Goal: Information Seeking & Learning: Learn about a topic

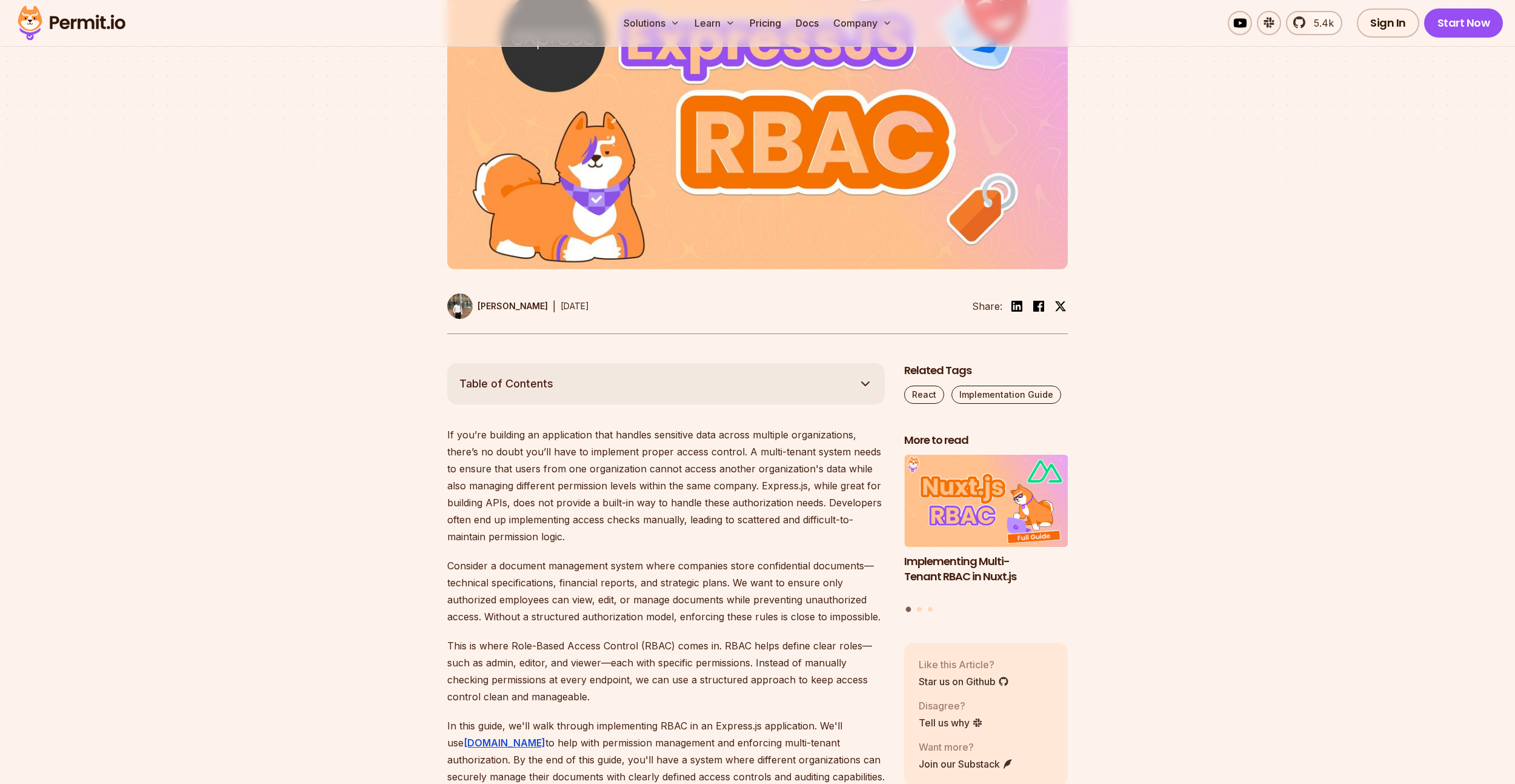
scroll to position [596, 0]
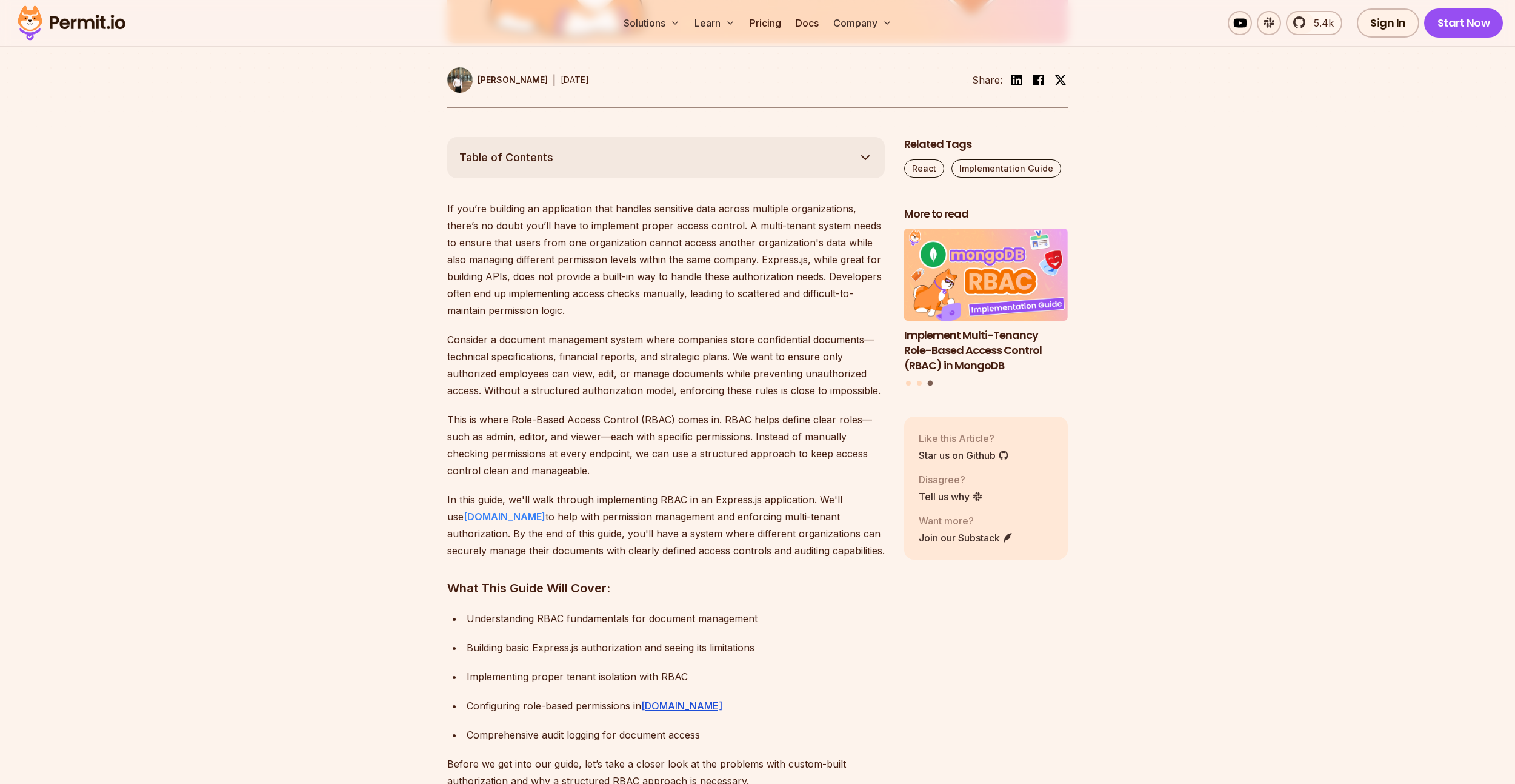
click at [470, 517] on strong "[DOMAIN_NAME]" at bounding box center [504, 516] width 82 height 12
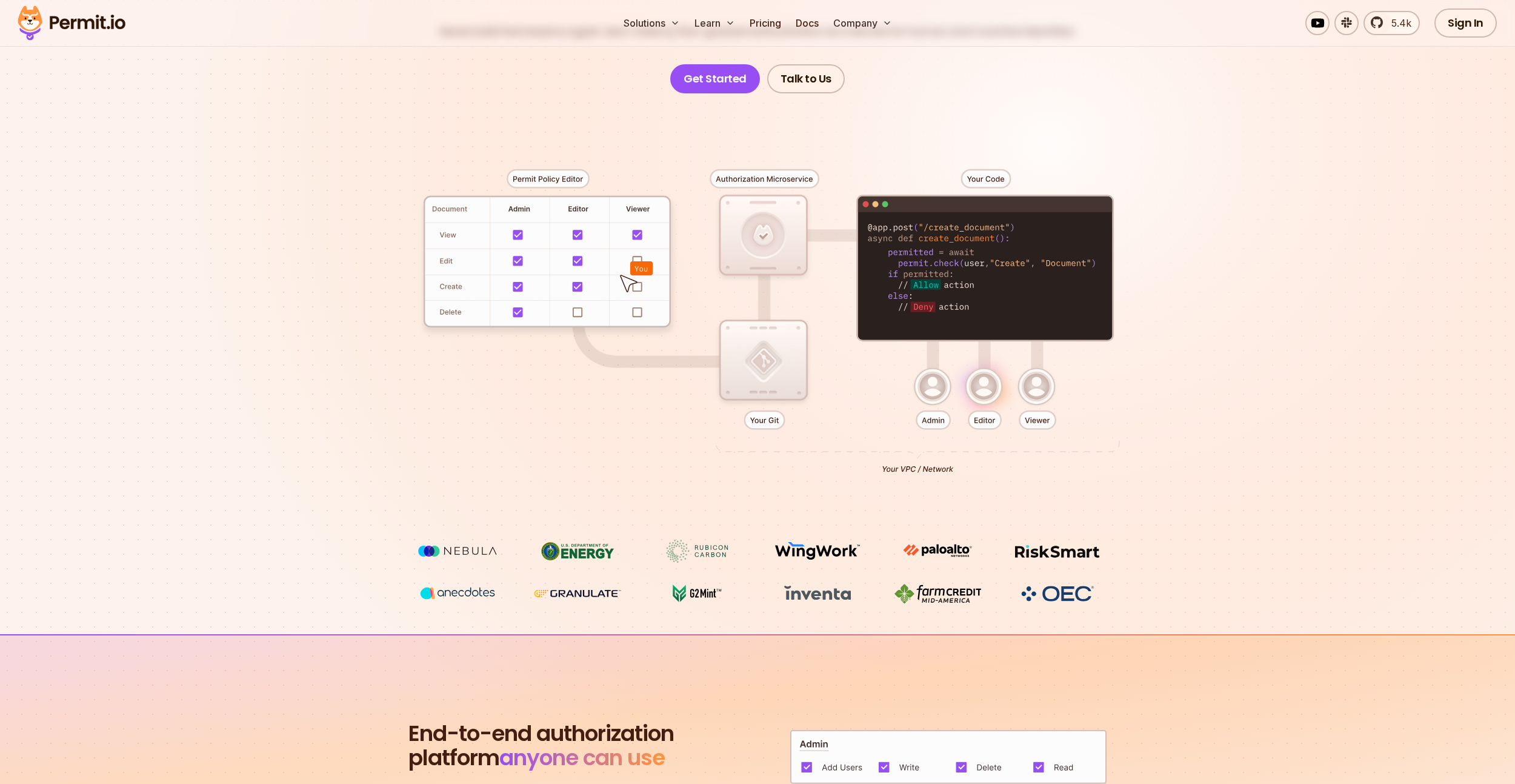
scroll to position [247, 0]
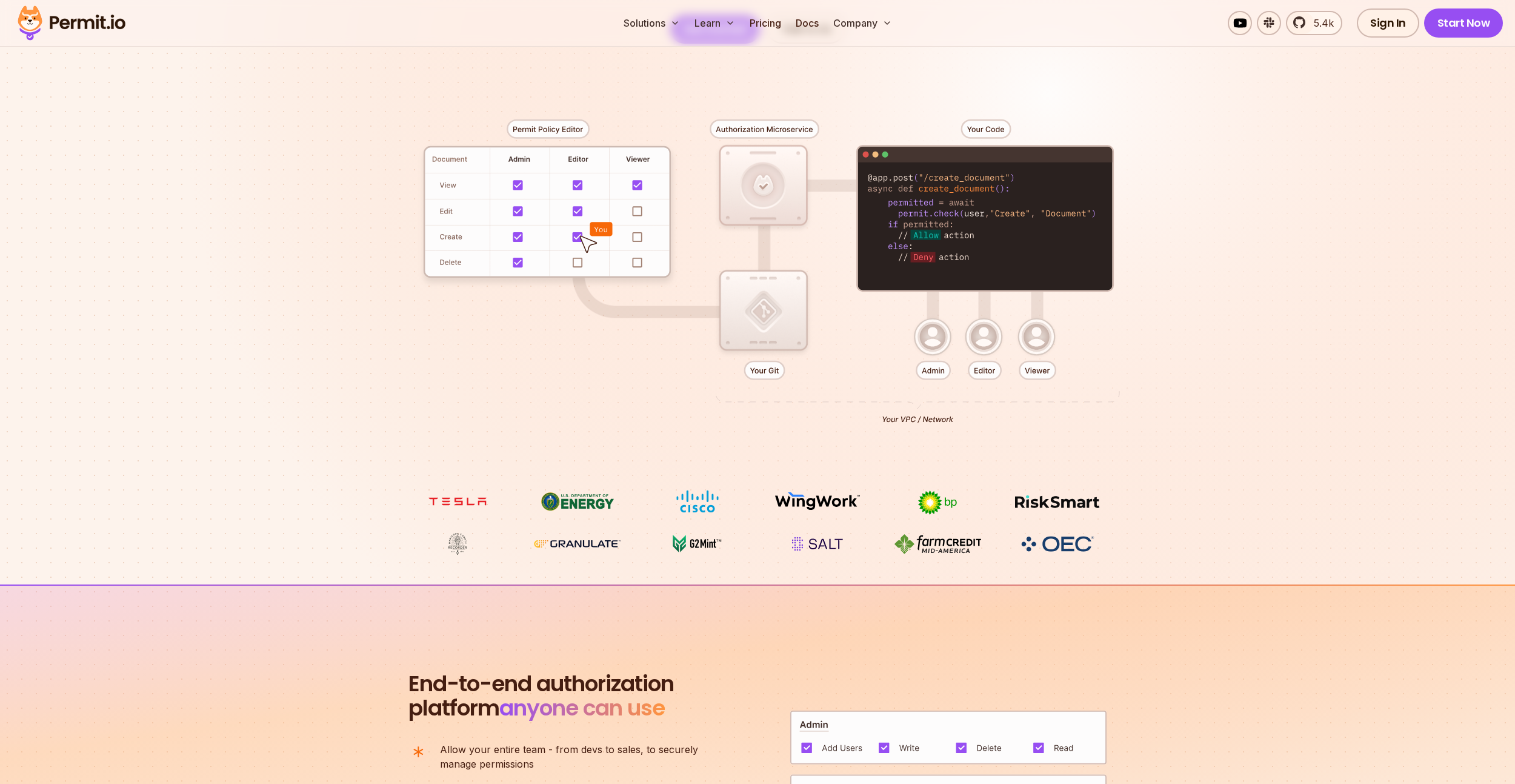
click at [825, 548] on img at bounding box center [818, 543] width 91 height 23
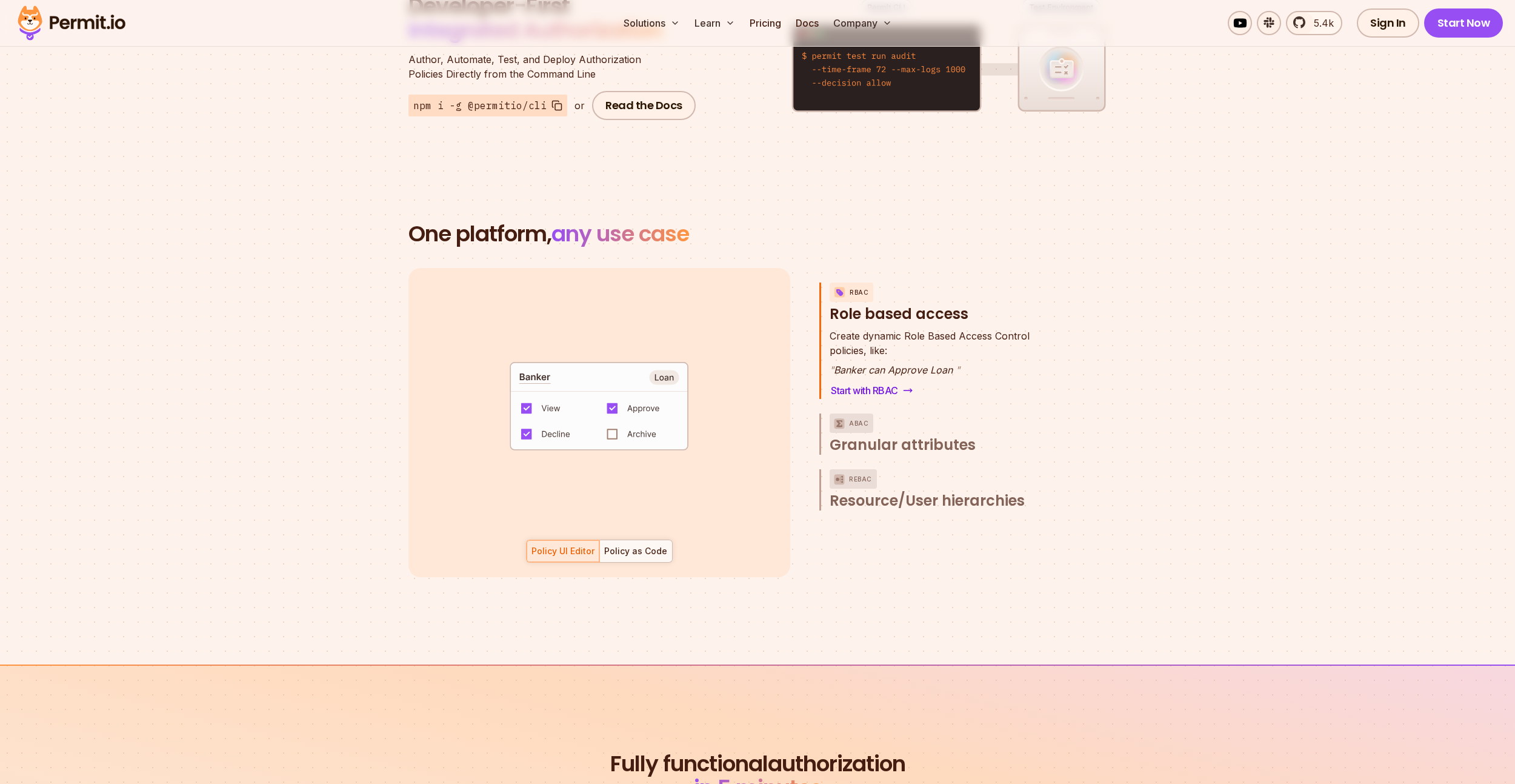
scroll to position [1622, 0]
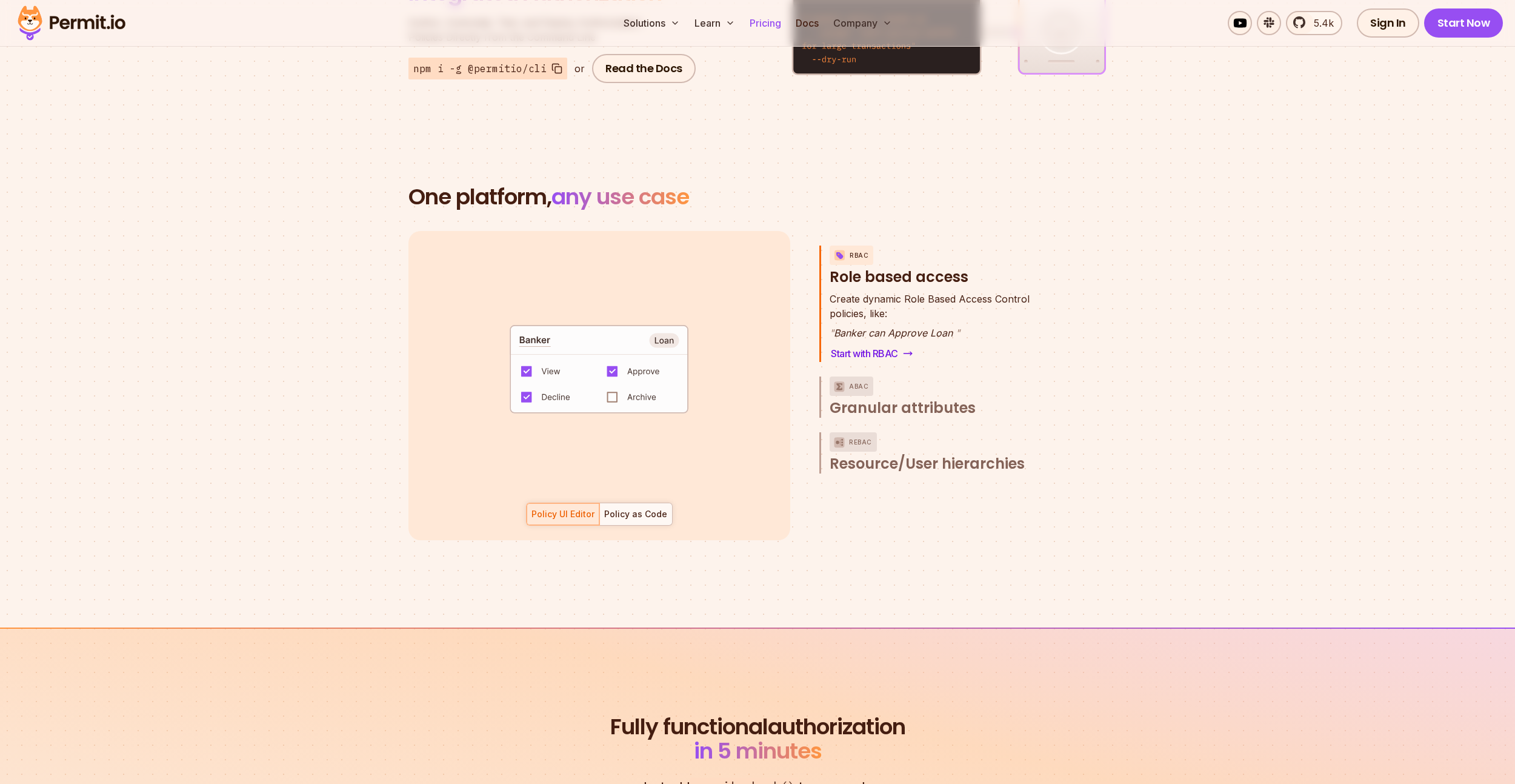
click at [762, 25] on link "Pricing" at bounding box center [765, 23] width 41 height 24
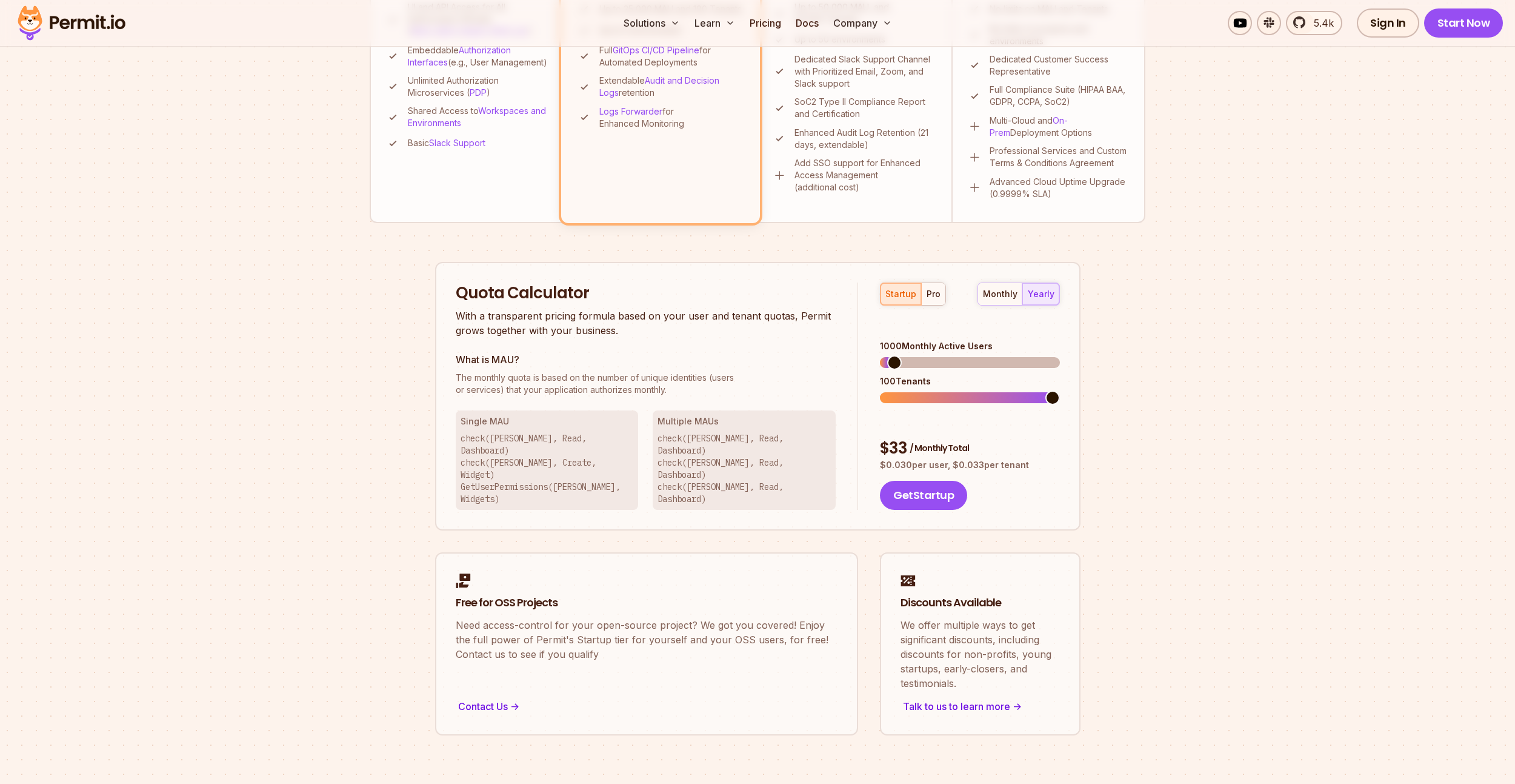
scroll to position [590, 0]
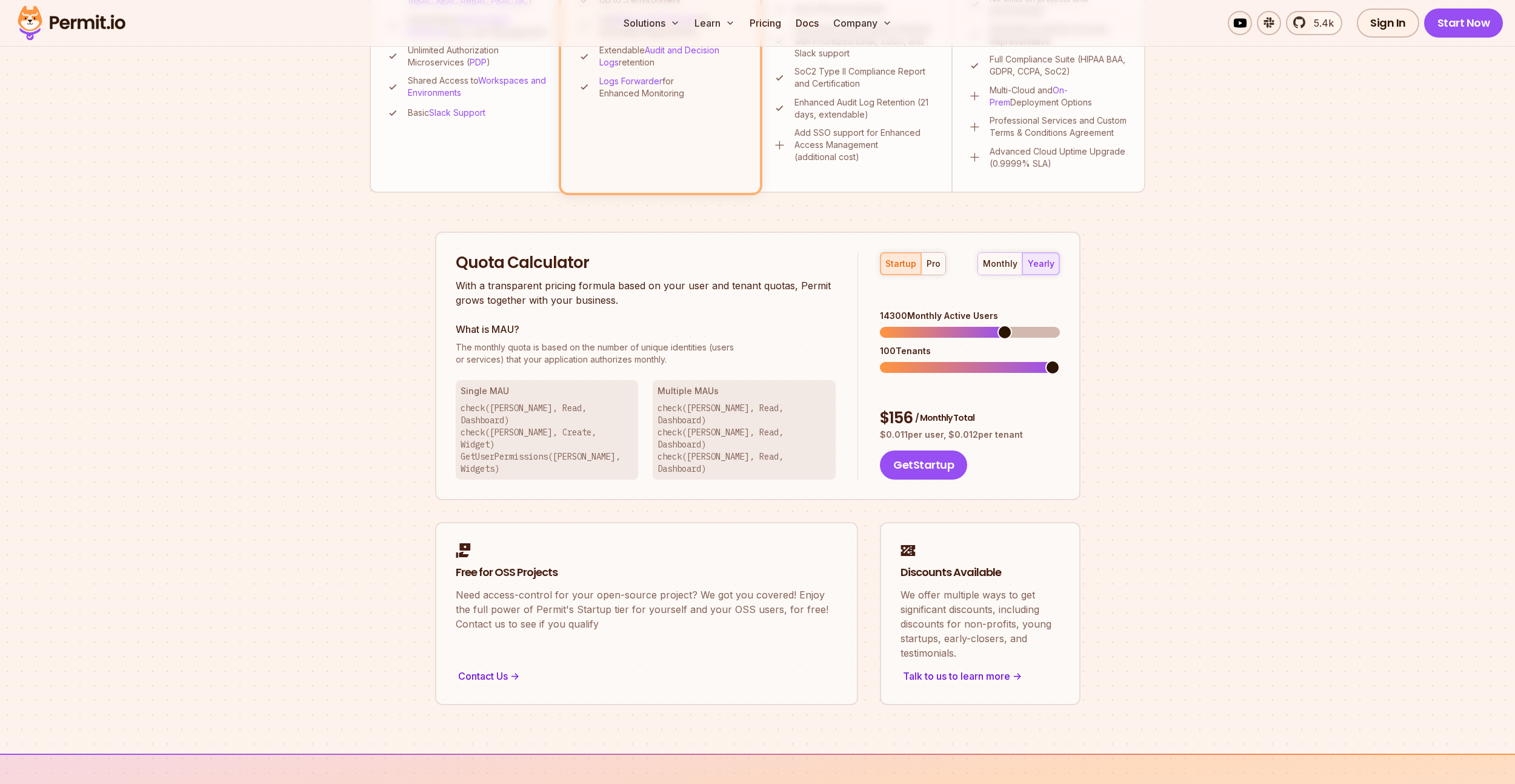
click at [1008, 326] on span at bounding box center [969, 331] width 179 height 11
click at [1060, 326] on span at bounding box center [969, 331] width 179 height 11
click at [935, 360] on span at bounding box center [942, 367] width 14 height 14
drag, startPoint x: 931, startPoint y: 354, endPoint x: 887, endPoint y: 355, distance: 44.0
click at [887, 355] on div "startup pro monthly yearly 20000 Monthly Active Users 40 Tenants $ 181 / Monthl…" at bounding box center [958, 366] width 201 height 228
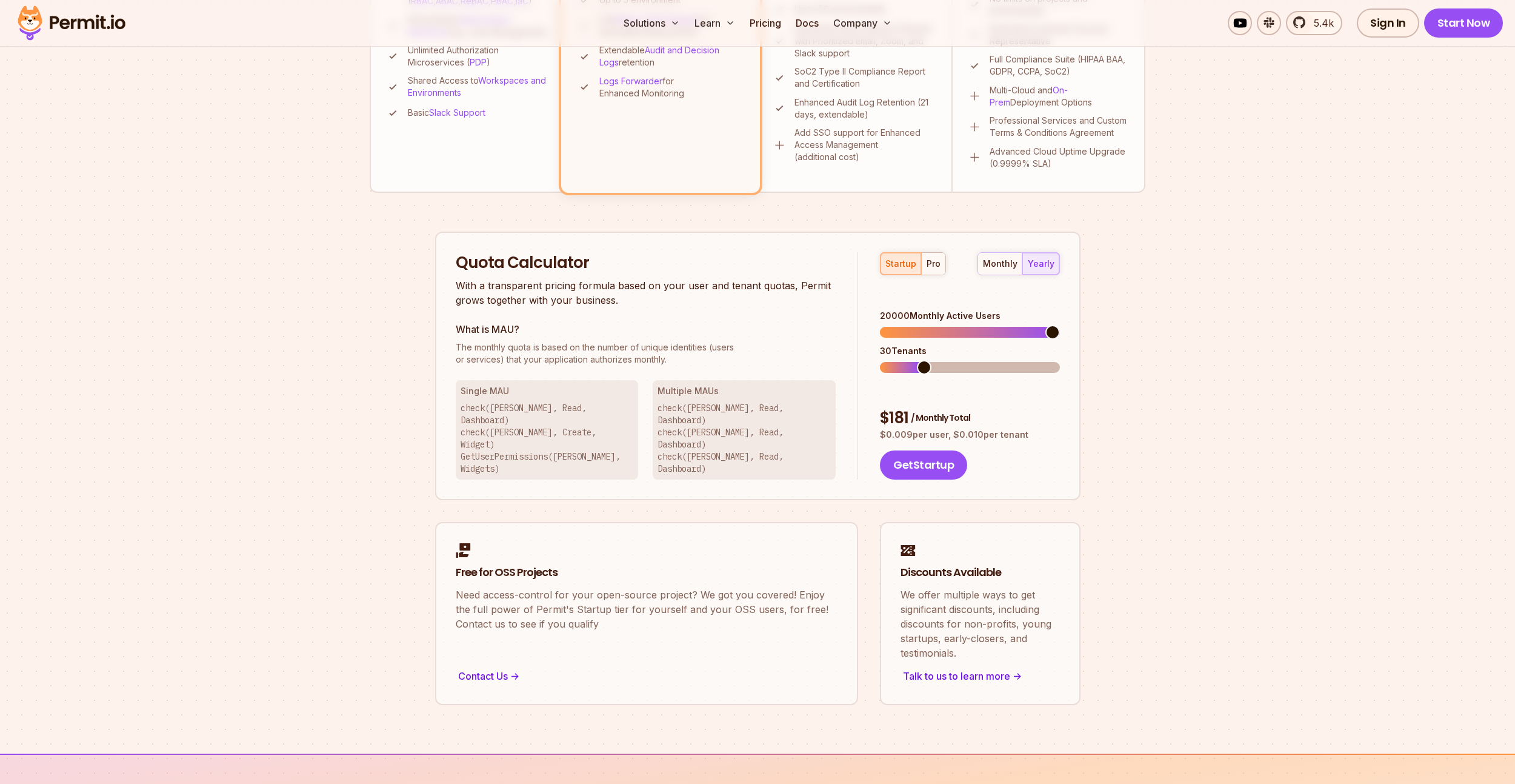
click at [914, 362] on span at bounding box center [900, 367] width 40 height 11
click at [900, 362] on span at bounding box center [890, 367] width 20 height 11
click at [893, 362] on span at bounding box center [890, 367] width 20 height 11
click at [1060, 362] on span at bounding box center [969, 367] width 179 height 11
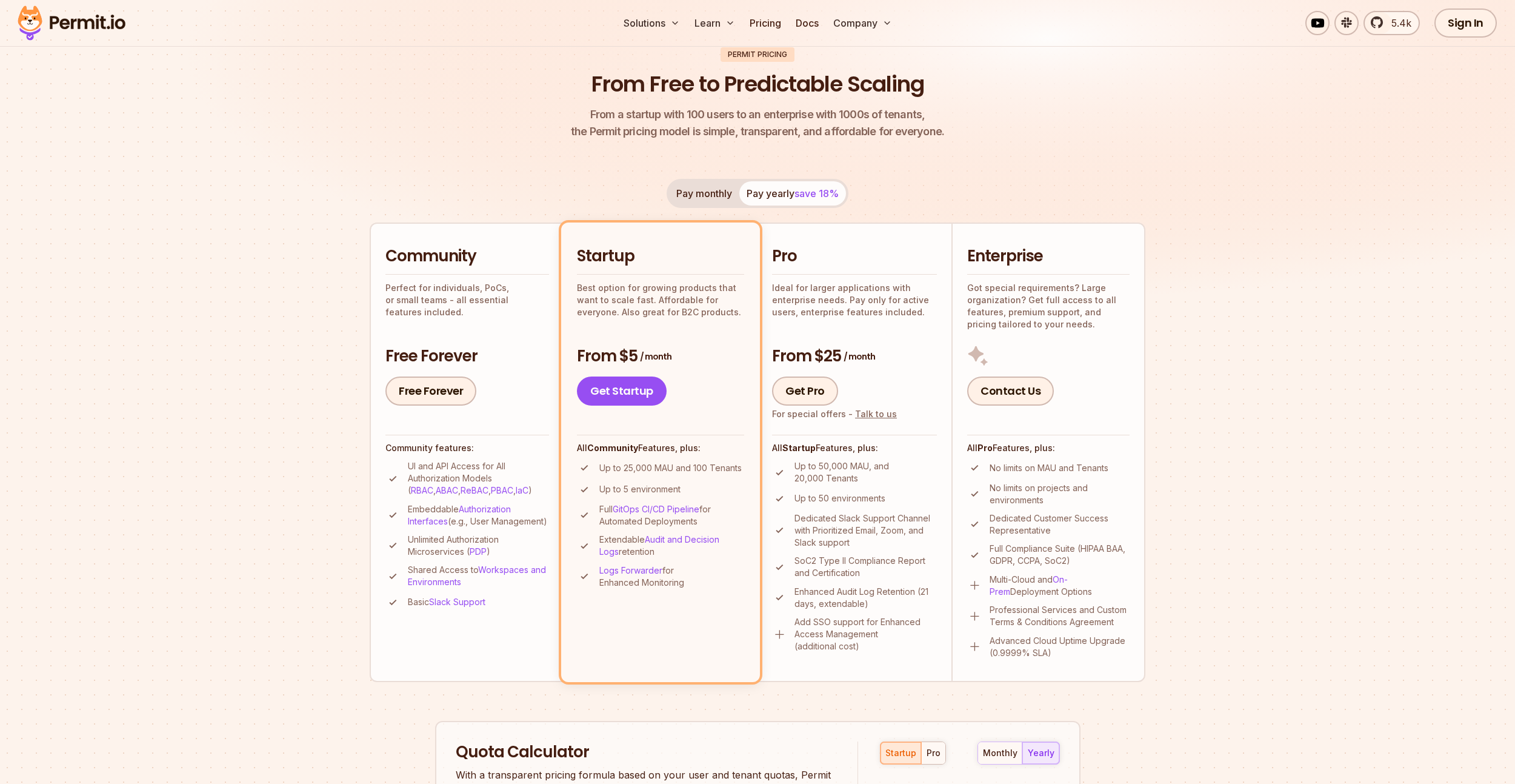
scroll to position [0, 0]
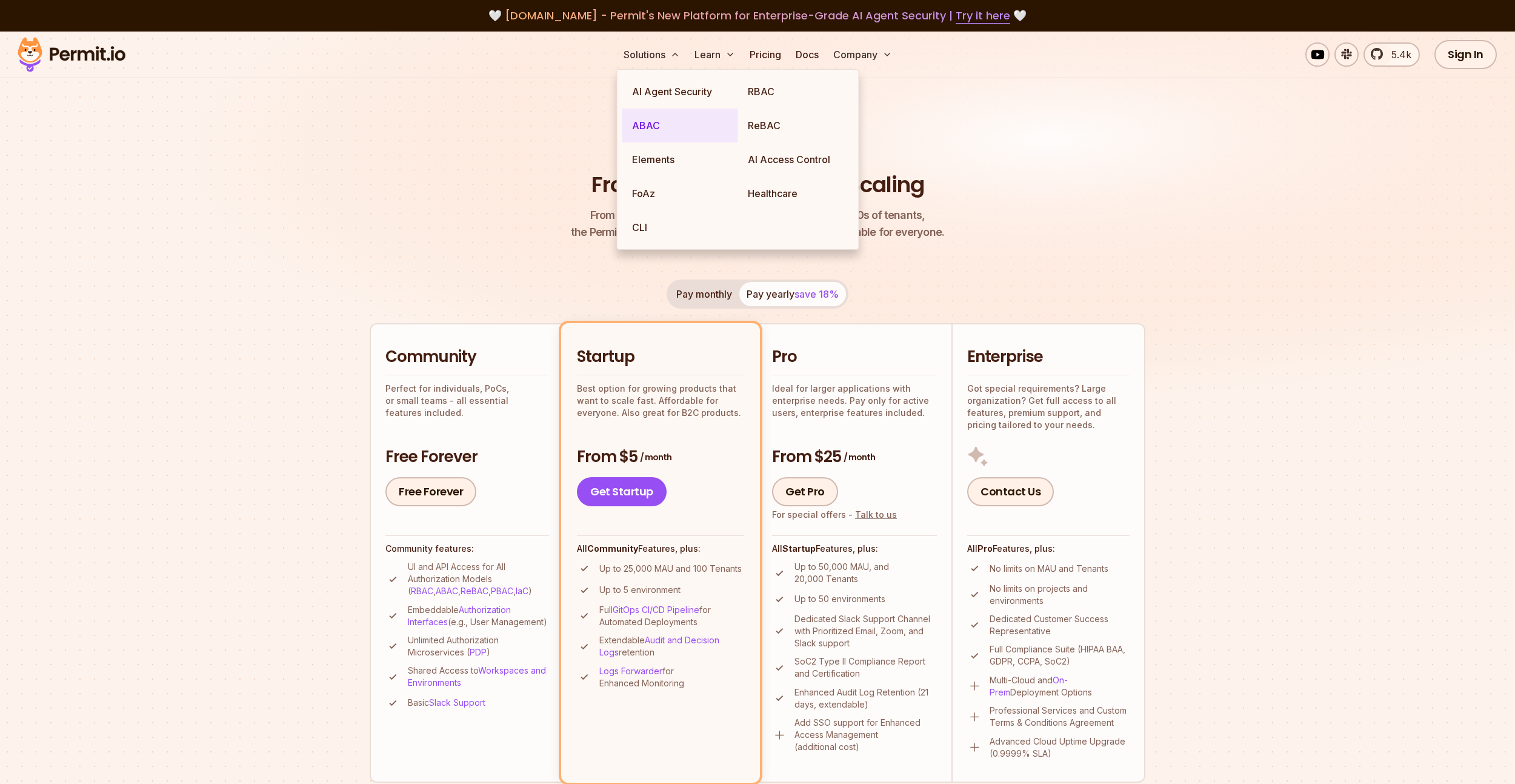
click at [673, 120] on link "ABAC" at bounding box center [681, 125] width 116 height 34
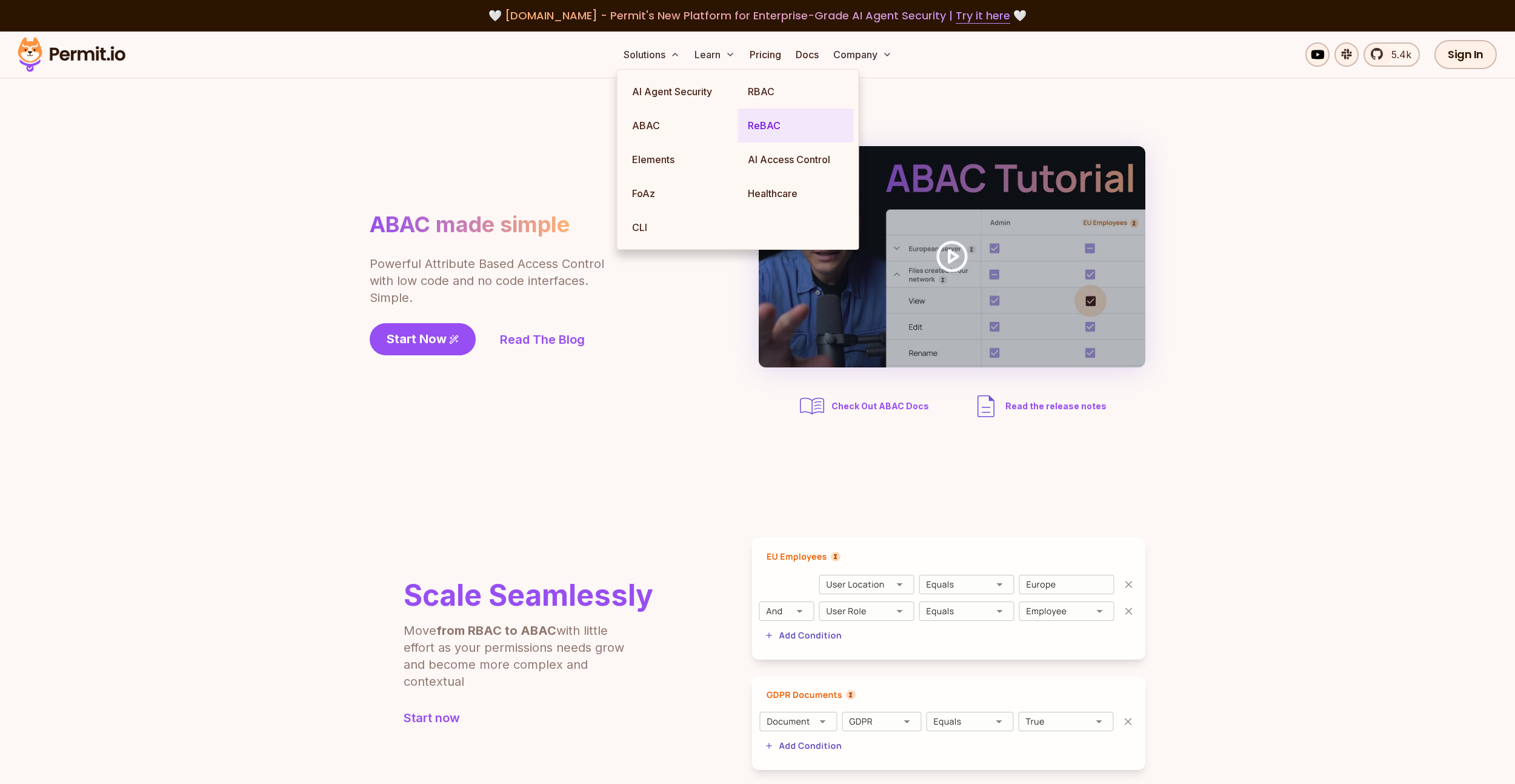
click at [782, 121] on link "ReBAC" at bounding box center [797, 125] width 116 height 34
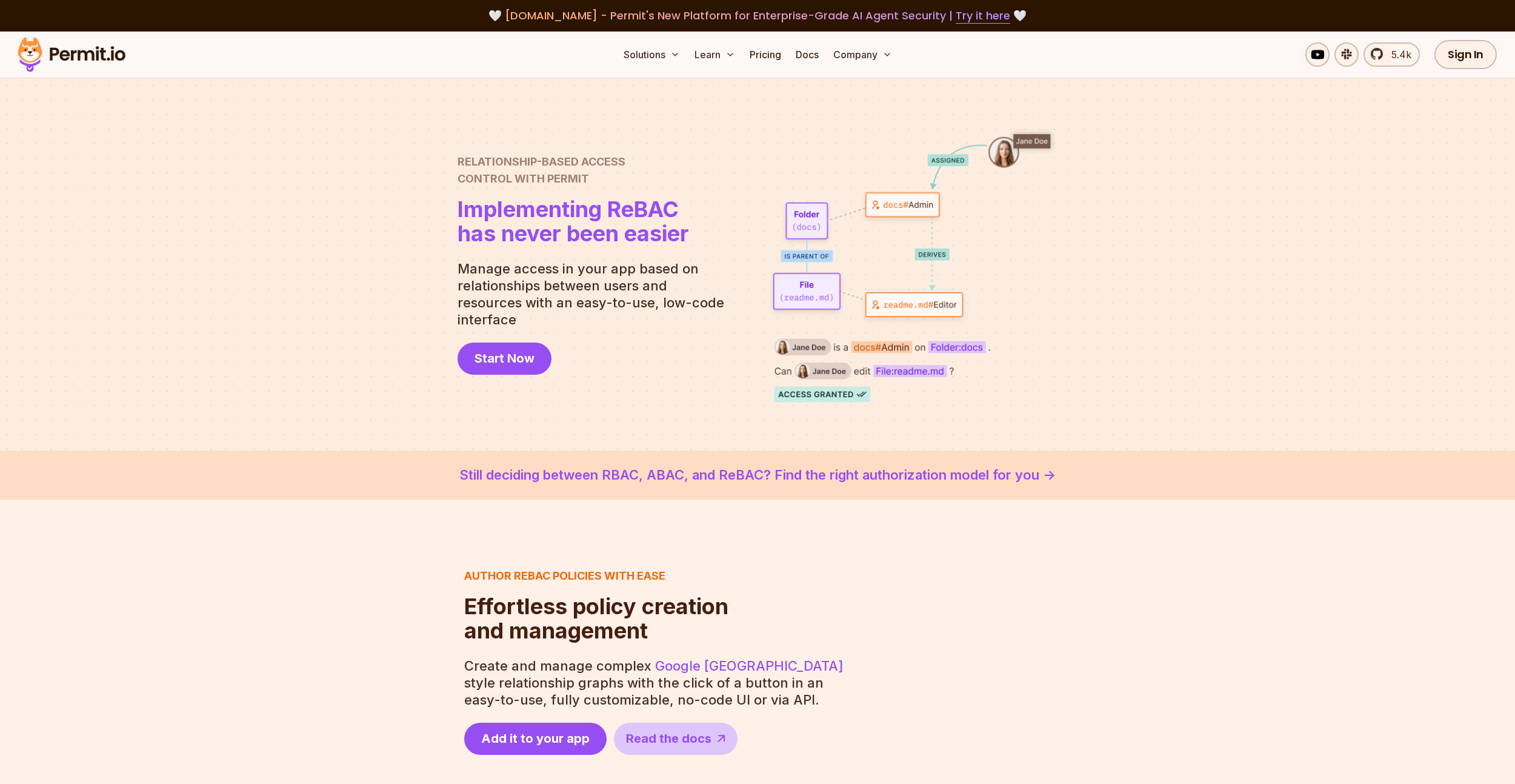
click at [469, 129] on div "Relationship-Based Access Control with Permit Relationship Based Access Control…" at bounding box center [757, 264] width 600 height 275
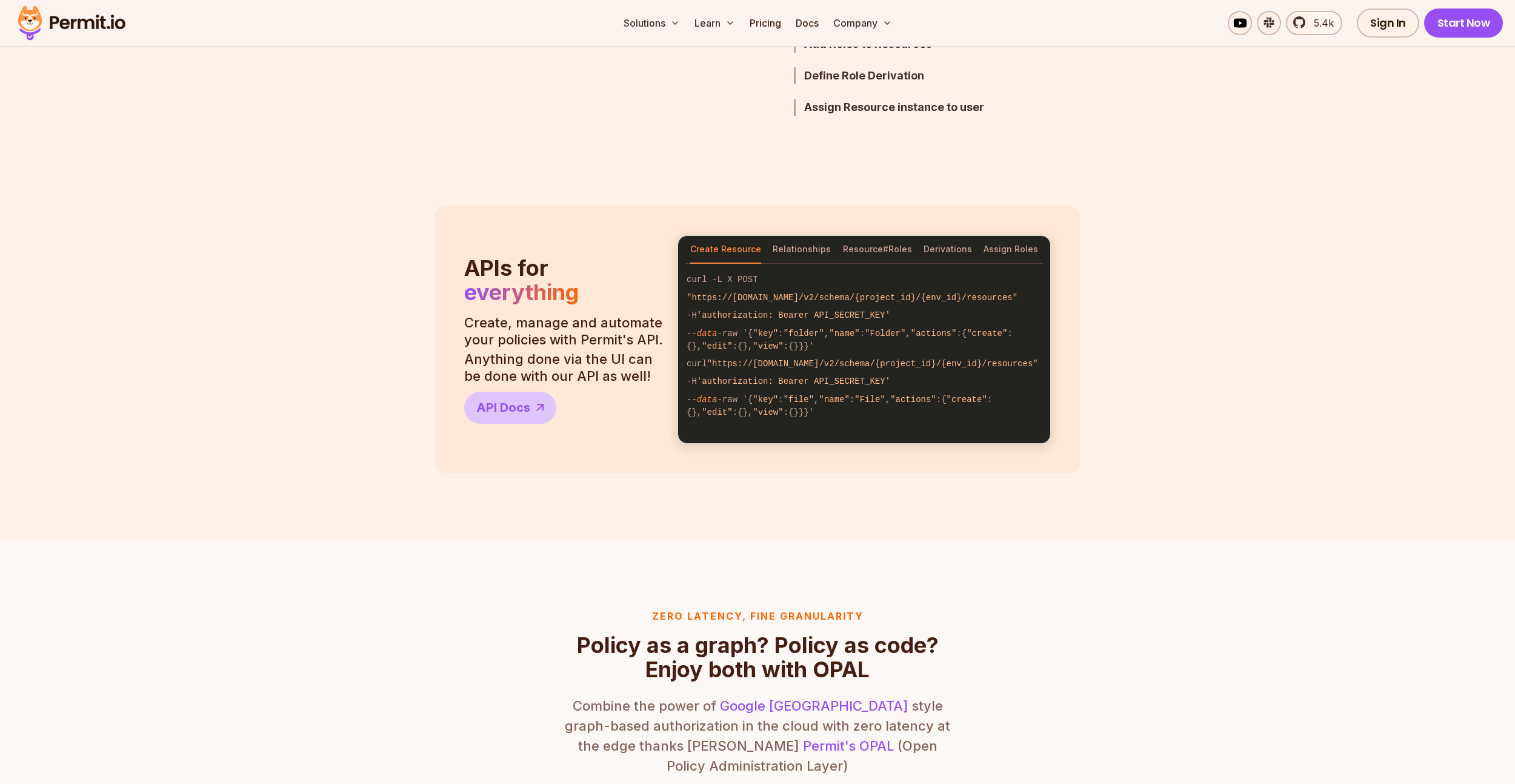
scroll to position [932, 0]
